Goal: Task Accomplishment & Management: Manage account settings

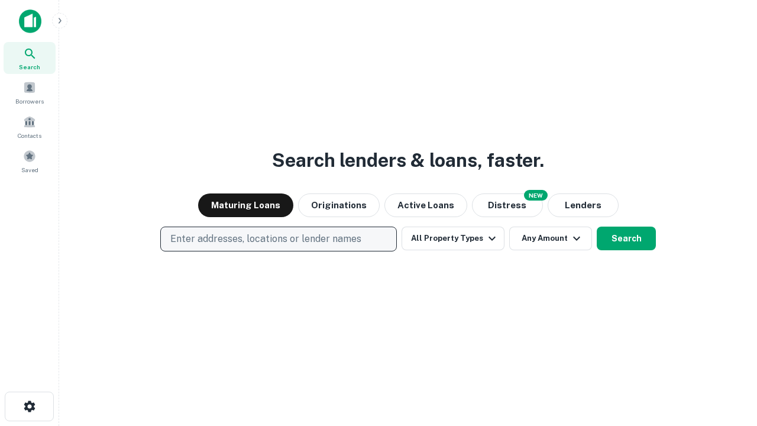
click at [278, 239] on p "Enter addresses, locations or lender names" at bounding box center [265, 239] width 191 height 14
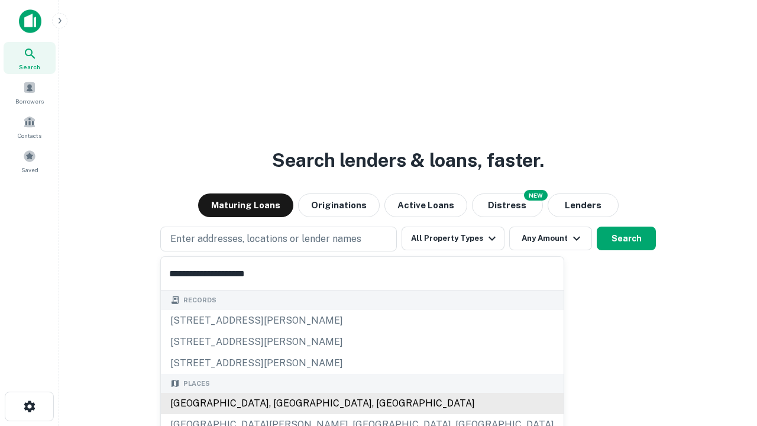
click at [283, 403] on div "Santa Monica, CA, USA" at bounding box center [362, 403] width 403 height 21
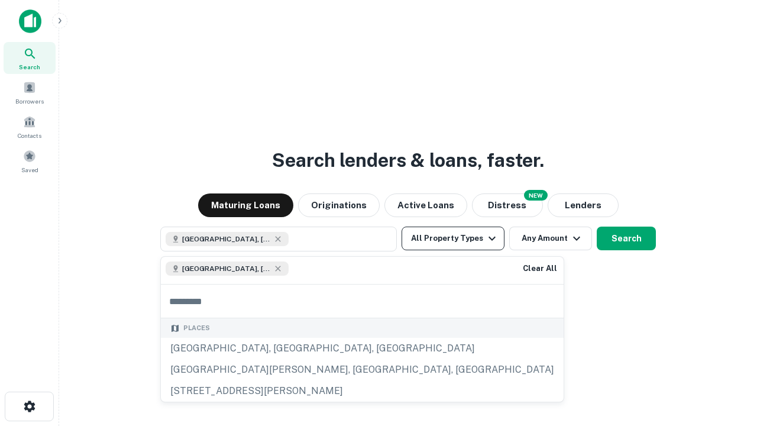
click at [453, 238] on button "All Property Types" at bounding box center [453, 239] width 103 height 24
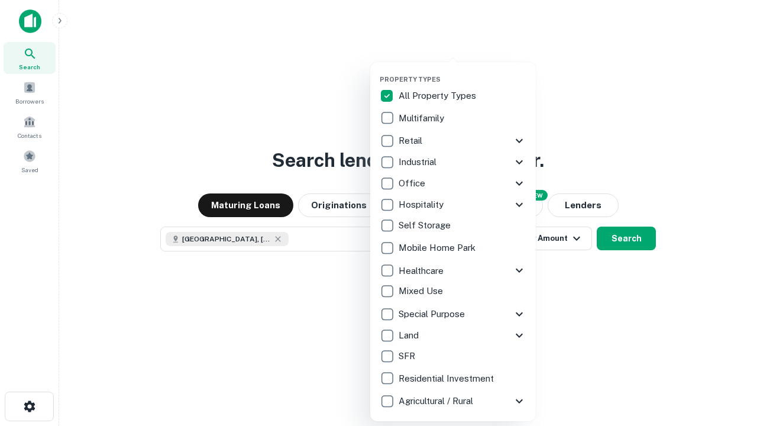
click at [463, 72] on button "button" at bounding box center [463, 72] width 166 height 1
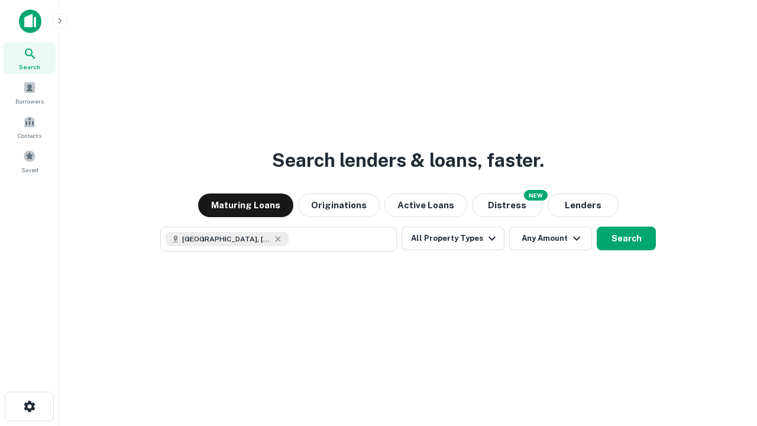
scroll to position [19, 0]
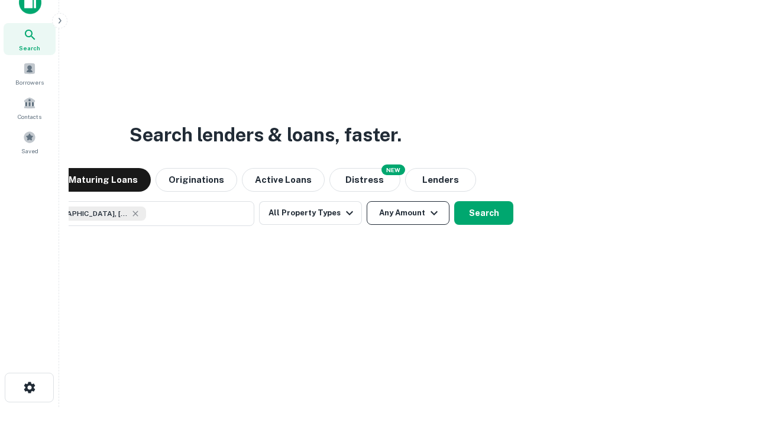
click at [367, 201] on button "Any Amount" at bounding box center [408, 213] width 83 height 24
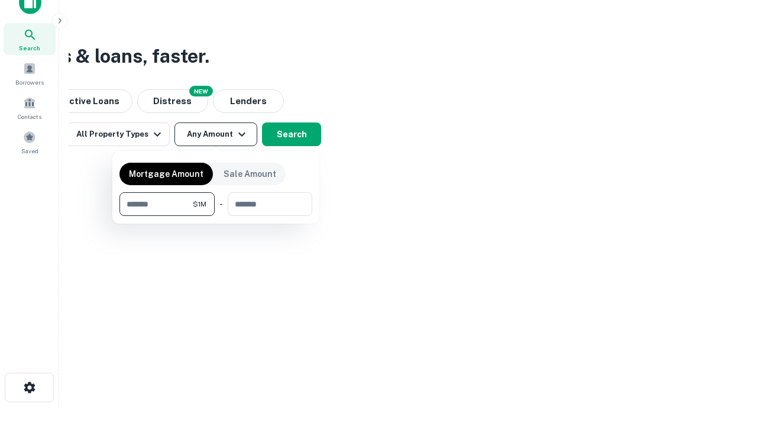
type input "*******"
click at [216, 216] on button "button" at bounding box center [216, 216] width 193 height 1
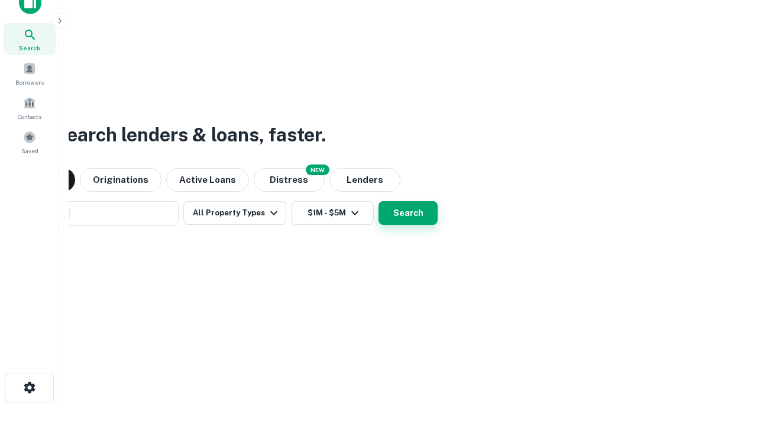
click at [379, 201] on button "Search" at bounding box center [408, 213] width 59 height 24
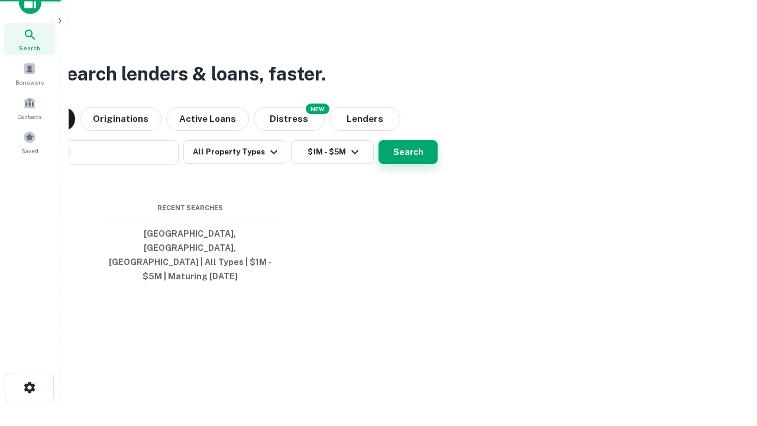
scroll to position [38, 335]
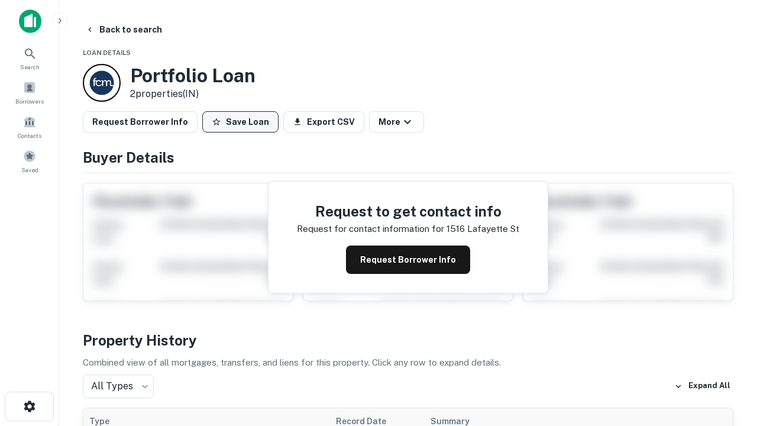
click at [240, 122] on button "Save Loan" at bounding box center [240, 121] width 76 height 21
click at [243, 122] on button "Loan Saved" at bounding box center [243, 121] width 82 height 21
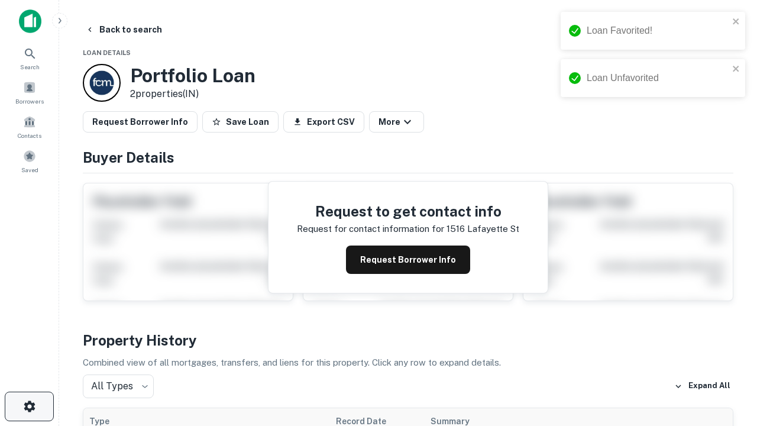
click at [29, 406] on icon "button" at bounding box center [29, 406] width 14 height 14
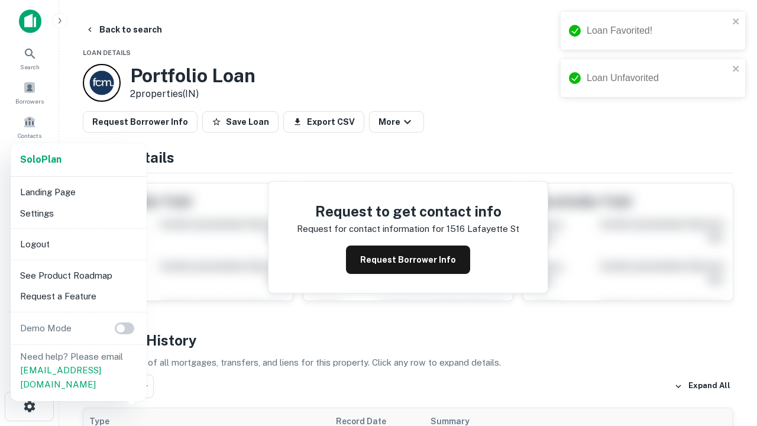
click at [78, 244] on li "Logout" at bounding box center [78, 244] width 127 height 21
